Goal: Task Accomplishment & Management: Manage account settings

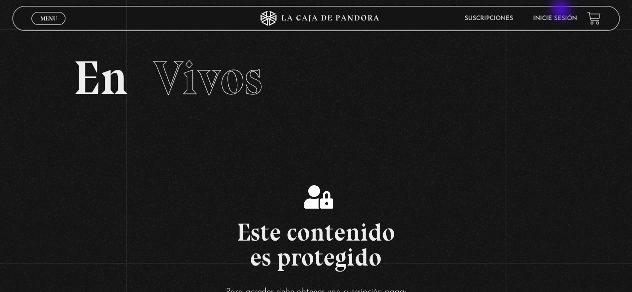
click at [561, 10] on li "Inicie sesión" at bounding box center [555, 17] width 44 height 15
click at [557, 20] on link "Inicie sesión" at bounding box center [555, 18] width 44 height 6
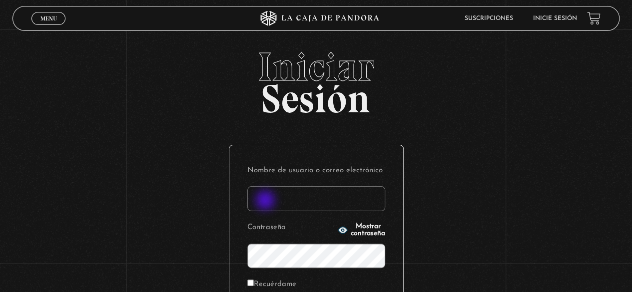
click at [266, 201] on input "Nombre de usuario o correo electrónico" at bounding box center [316, 198] width 138 height 25
type input "[EMAIL_ADDRESS][DOMAIN_NAME]"
